Goal: Obtain resource: Obtain resource

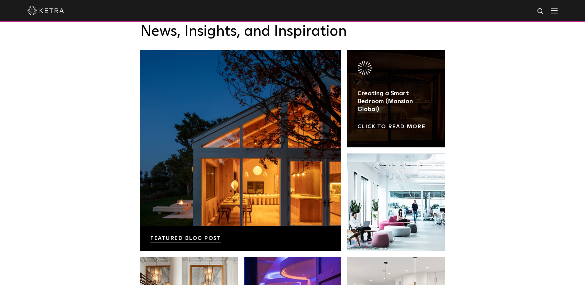
scroll to position [981, 0]
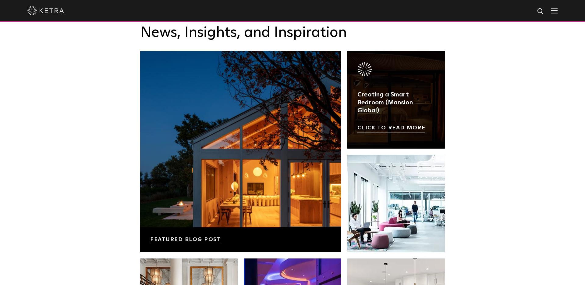
click at [405, 130] on link at bounding box center [396, 100] width 98 height 98
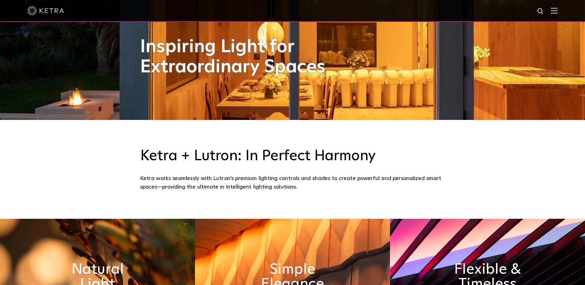
scroll to position [0, 0]
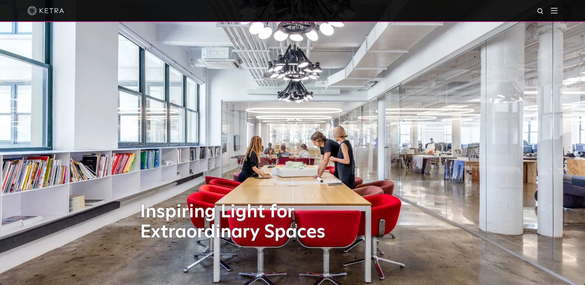
click at [556, 9] on img at bounding box center [554, 11] width 7 height 6
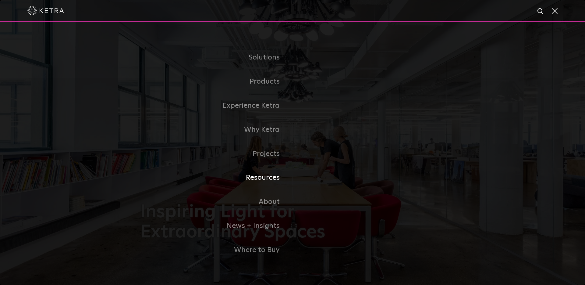
click at [271, 176] on link "Resources" at bounding box center [216, 177] width 152 height 24
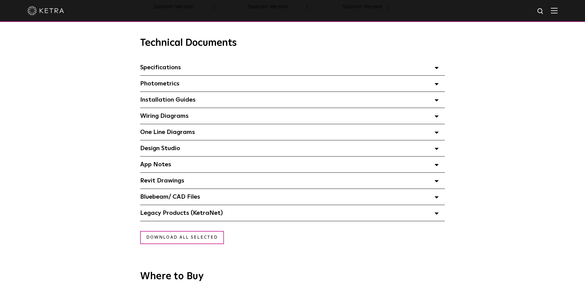
scroll to position [417, 0]
click at [206, 148] on div "Design Studio Select checkboxes to use the bulk download option below" at bounding box center [292, 149] width 305 height 16
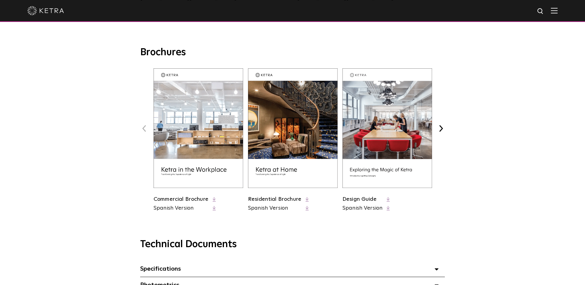
scroll to position [215, 0]
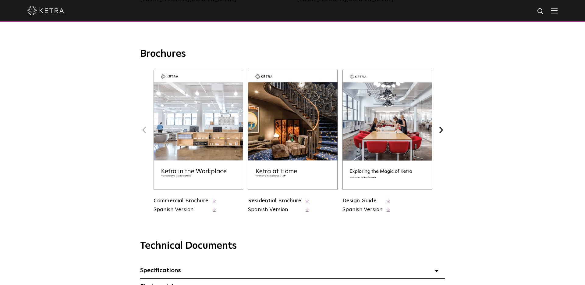
click at [270, 141] on img at bounding box center [293, 129] width 90 height 119
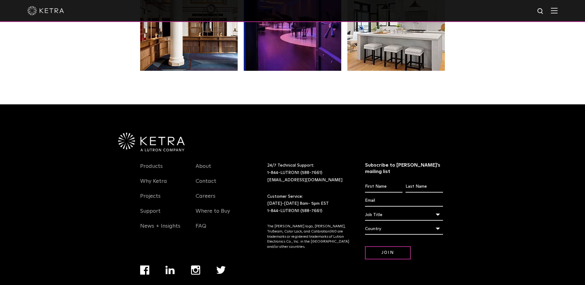
scroll to position [1272, 0]
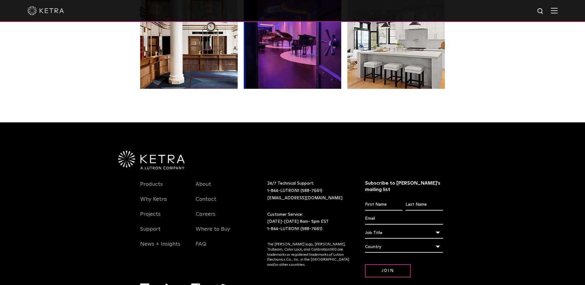
scroll to position [1249, 0]
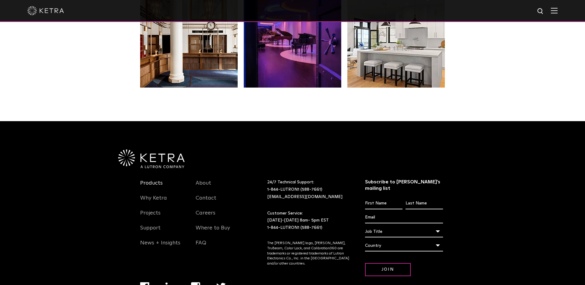
click at [161, 182] on link "Products" at bounding box center [151, 186] width 23 height 14
